Goal: Information Seeking & Learning: Understand process/instructions

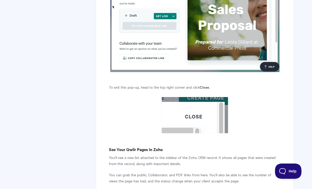
scroll to position [3130, 0]
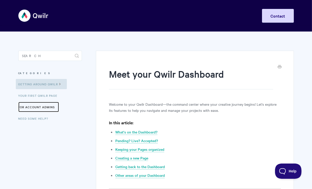
click at [31, 108] on link "For Account Admins" at bounding box center [38, 107] width 41 height 10
